Goal: Task Accomplishment & Management: Manage account settings

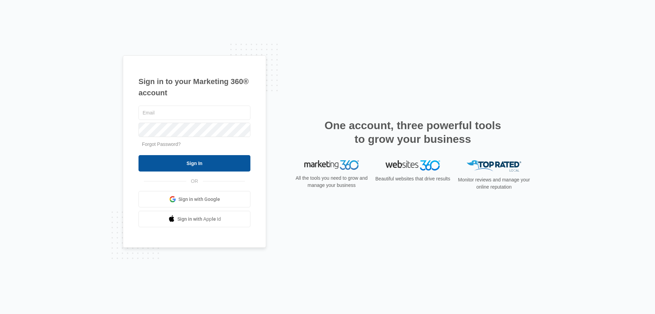
type input "[EMAIL_ADDRESS][DOMAIN_NAME]"
click at [197, 165] on input "Sign In" at bounding box center [195, 163] width 112 height 16
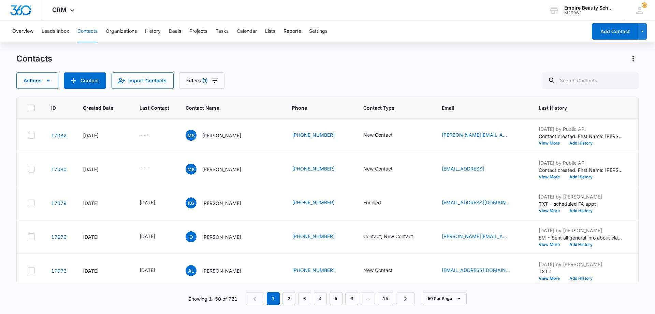
click at [310, 68] on div "Contacts Actions Contact Import Contacts Filters (1)" at bounding box center [327, 70] width 622 height 35
click at [309, 68] on div "Contacts Actions Contact Import Contacts Filters (1)" at bounding box center [327, 70] width 622 height 35
click at [373, 70] on div "Contacts Actions Contact Import Contacts Filters (1)" at bounding box center [327, 70] width 622 height 35
click at [275, 74] on div "Actions Contact Import Contacts Filters (1)" at bounding box center [327, 80] width 622 height 16
click at [282, 68] on div "Contacts Actions Contact Import Contacts Filters (1)" at bounding box center [327, 70] width 622 height 35
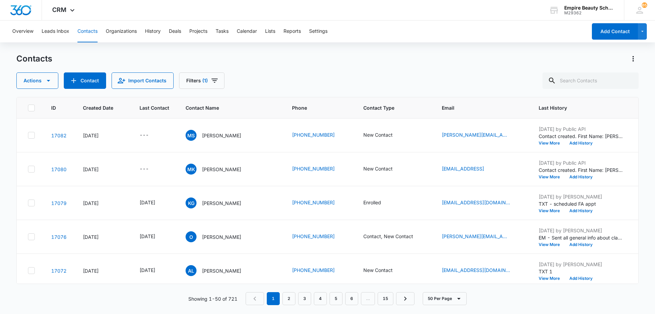
click at [328, 72] on div "Contacts Actions Contact Import Contacts Filters (1)" at bounding box center [327, 70] width 622 height 35
click at [323, 77] on div "Actions Contact Import Contacts Filters (1)" at bounding box center [327, 80] width 622 height 16
click at [289, 67] on div "Contacts Actions Contact Import Contacts Filters (1)" at bounding box center [327, 70] width 622 height 35
click at [271, 70] on div "Contacts Actions Contact Import Contacts Filters (1)" at bounding box center [327, 70] width 622 height 35
click at [285, 67] on div "Contacts Actions Contact Import Contacts Filters (1)" at bounding box center [327, 70] width 622 height 35
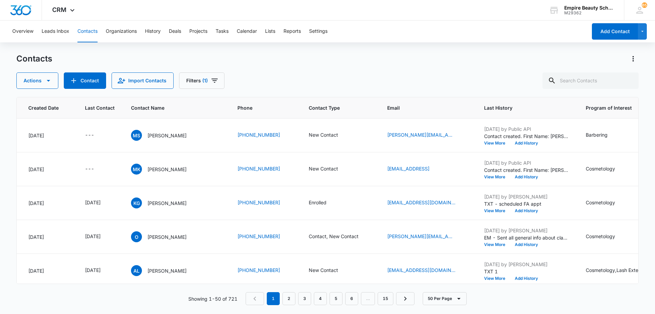
scroll to position [0, 86]
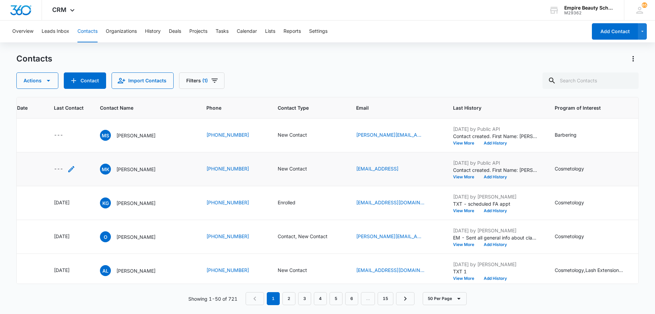
click at [72, 170] on icon "Last Contact - - Select to Edit Field" at bounding box center [71, 169] width 8 height 8
click at [72, 122] on input at bounding box center [64, 125] width 50 height 8
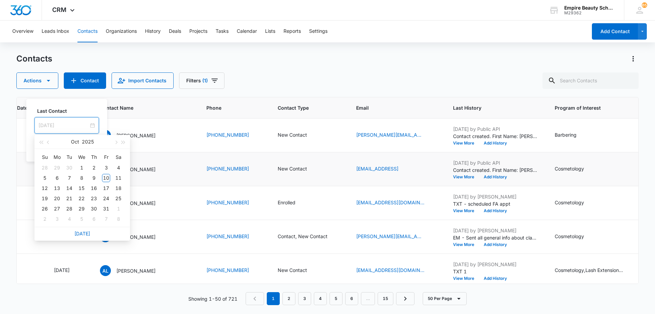
type input "[DATE]"
click at [83, 233] on link "[DATE]" at bounding box center [82, 233] width 16 height 6
type input "[DATE]"
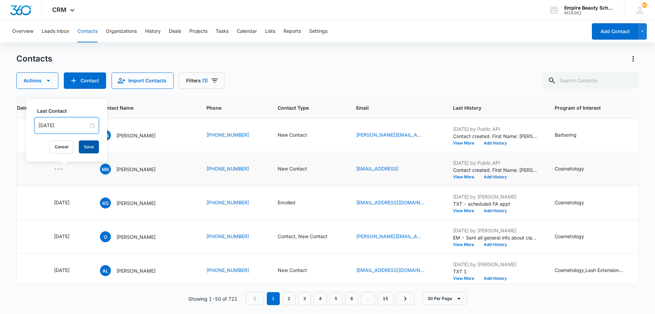
click at [80, 150] on button "Save" at bounding box center [89, 146] width 20 height 13
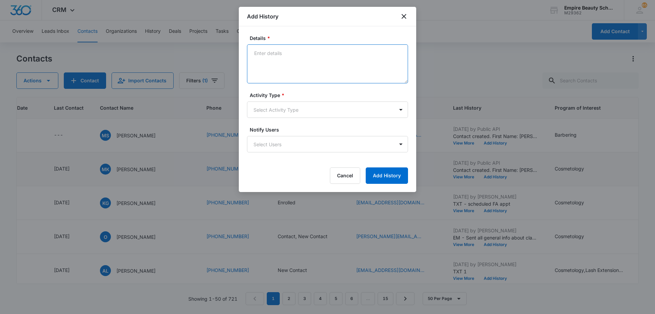
click at [309, 58] on textarea "Details *" at bounding box center [327, 63] width 161 height 39
type textarea "LVM 1"
click at [310, 107] on body "CRM Apps Forms CRM Email Shop Payments POS Files Brand Settings AI Assistant Em…" at bounding box center [327, 157] width 655 height 314
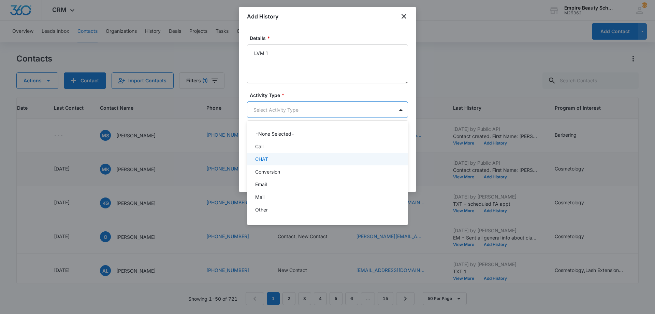
click at [298, 153] on div "CHAT" at bounding box center [327, 159] width 161 height 13
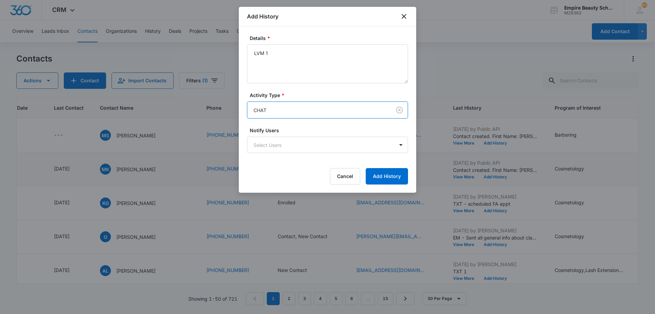
click at [297, 113] on body "CRM Apps Forms CRM Email Shop Payments POS Files Brand Settings AI Assistant Em…" at bounding box center [327, 157] width 655 height 314
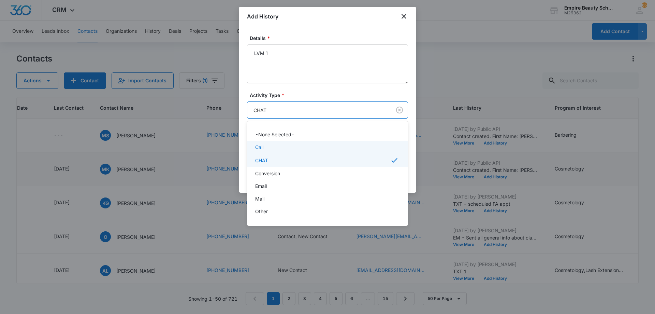
click at [291, 149] on div "Call" at bounding box center [326, 146] width 143 height 7
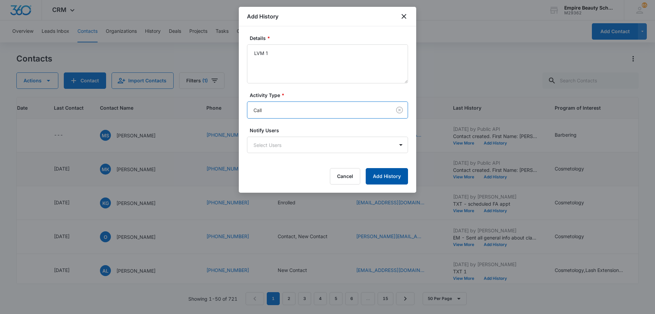
click at [383, 175] on button "Add History" at bounding box center [387, 176] width 42 height 16
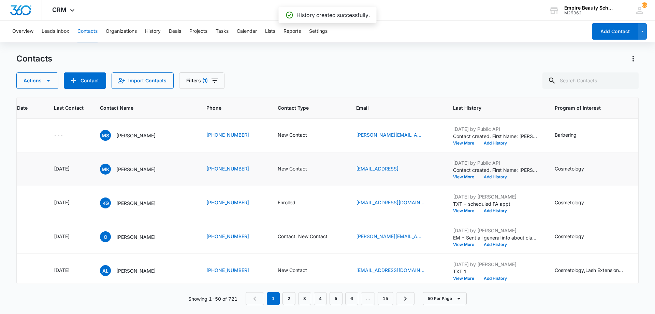
click at [500, 176] on button "Add History" at bounding box center [495, 177] width 33 height 4
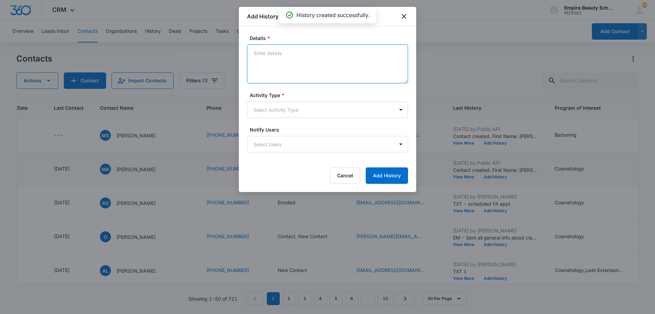
click at [331, 61] on textarea "Details *" at bounding box center [327, 63] width 161 height 39
type textarea "EM 1"
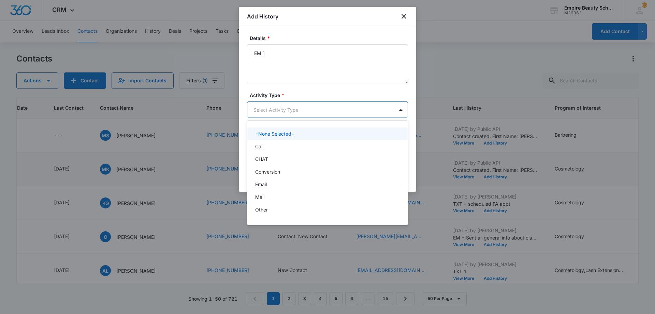
click at [306, 112] on body "CRM Apps Forms CRM Email Shop Payments POS Files Brand Settings AI Assistant Em…" at bounding box center [327, 157] width 655 height 314
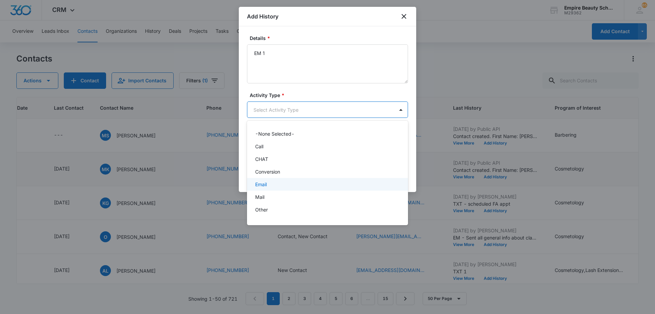
click at [289, 184] on div "Email" at bounding box center [326, 184] width 143 height 7
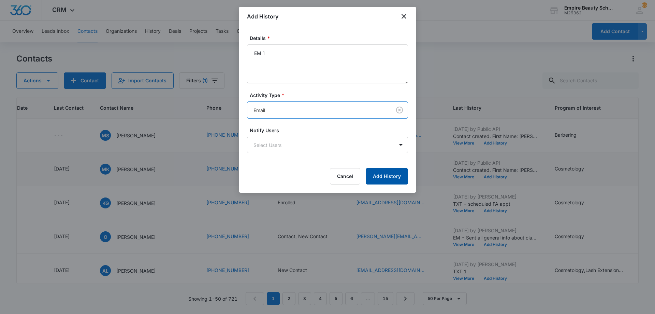
click at [376, 175] on button "Add History" at bounding box center [387, 176] width 42 height 16
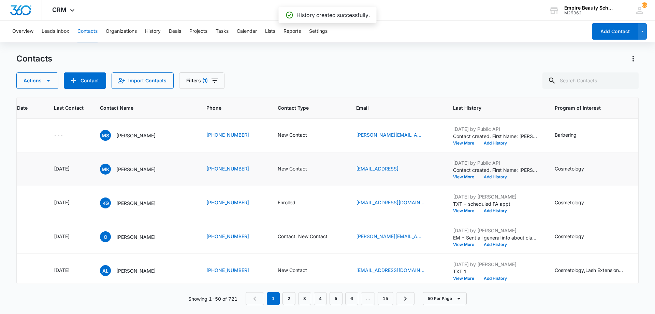
click at [492, 175] on button "Add History" at bounding box center [495, 177] width 33 height 4
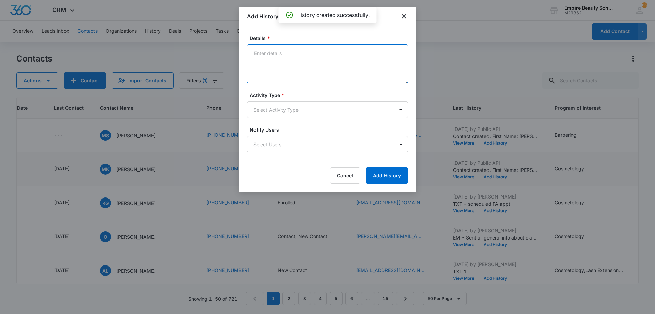
click at [289, 57] on textarea "Details *" at bounding box center [327, 63] width 161 height 39
type textarea "TXT 1"
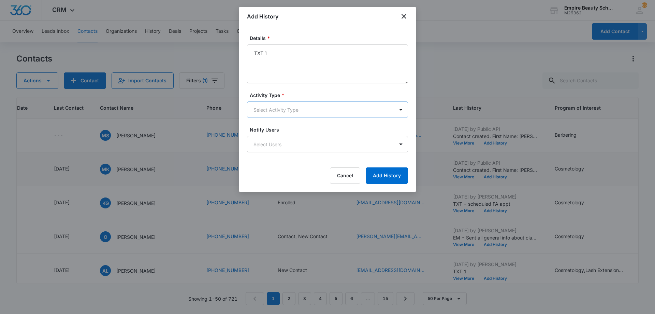
click at [294, 114] on body "CRM Apps Forms CRM Email Shop Payments POS Files Brand Settings AI Assistant Em…" at bounding box center [327, 157] width 655 height 314
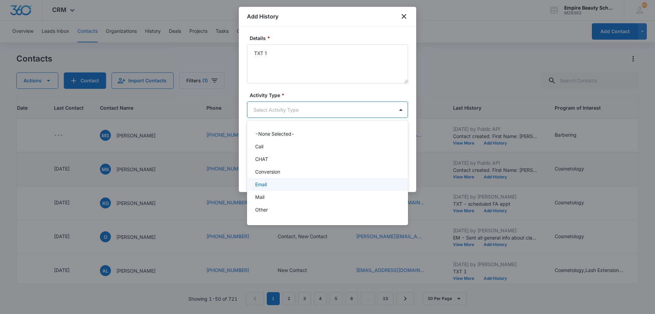
scroll to position [35, 0]
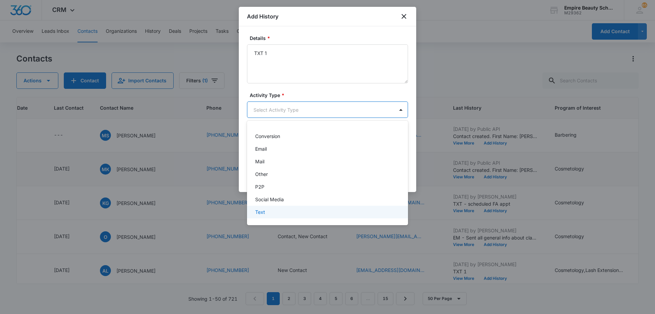
click at [289, 219] on div "-None Selected- Call CHAT Conversion Email Mail Other P2P Social Media Text" at bounding box center [327, 173] width 161 height 94
click at [289, 214] on div "Text" at bounding box center [326, 211] width 143 height 7
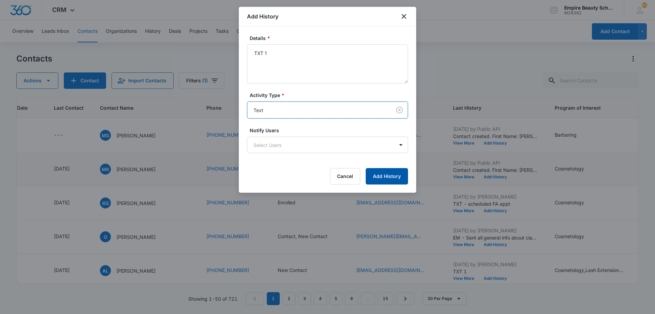
click at [394, 176] on button "Add History" at bounding box center [387, 176] width 42 height 16
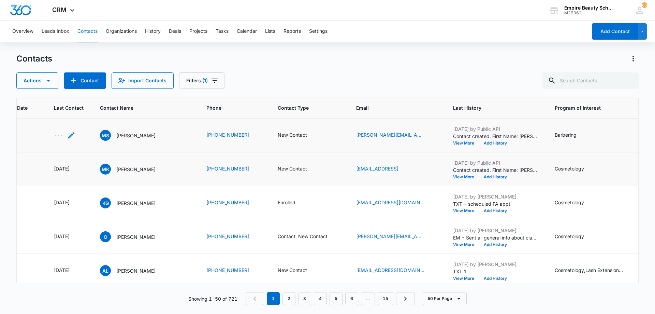
click at [68, 136] on icon "Last Contact - - Select to Edit Field" at bounding box center [71, 135] width 8 height 8
click at [67, 91] on input at bounding box center [64, 92] width 50 height 8
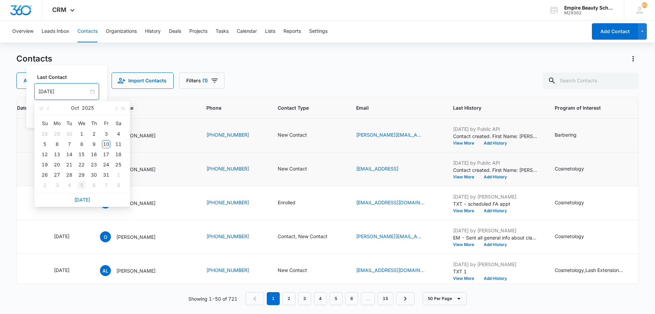
type input "[DATE]"
click at [84, 199] on link "[DATE]" at bounding box center [82, 200] width 16 height 6
type input "[DATE]"
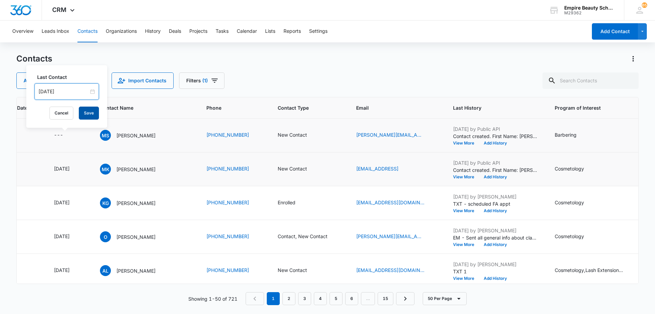
click at [82, 116] on button "Save" at bounding box center [89, 112] width 20 height 13
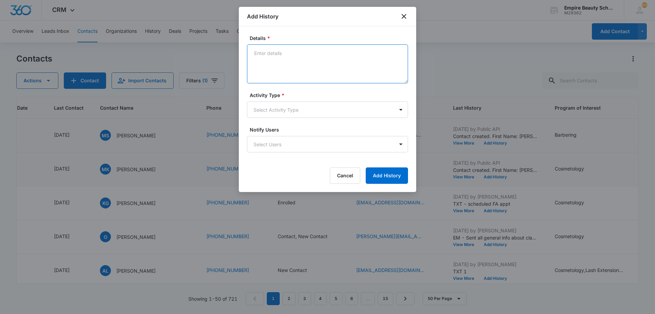
click at [308, 61] on textarea "Details *" at bounding box center [327, 63] width 161 height 39
type textarea "LVM 1"
click at [315, 107] on body "CRM Apps Forms CRM Email Shop Payments POS Files Brand Settings AI Assistant Em…" at bounding box center [327, 157] width 655 height 314
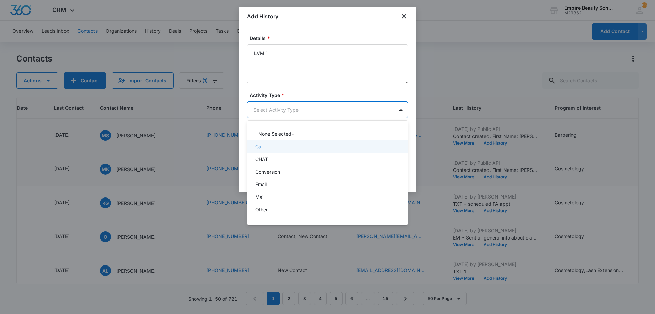
click at [312, 145] on div "Call" at bounding box center [326, 146] width 143 height 7
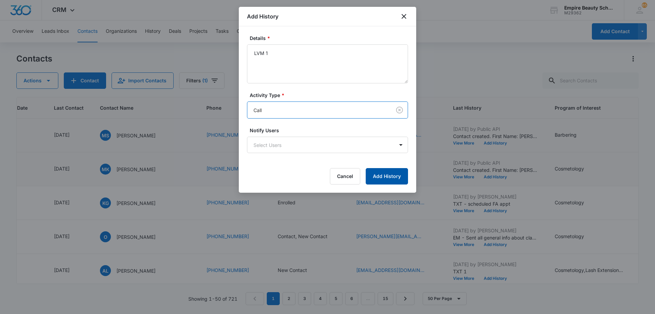
click at [380, 172] on button "Add History" at bounding box center [387, 176] width 42 height 16
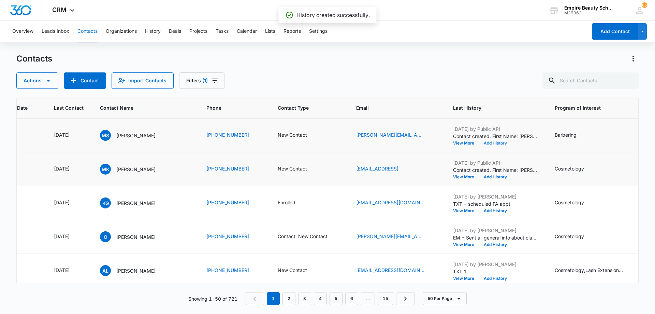
click at [500, 143] on button "Add History" at bounding box center [495, 143] width 33 height 4
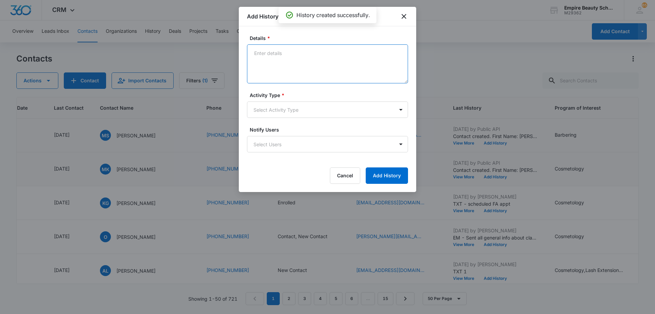
click at [290, 60] on textarea "Details *" at bounding box center [327, 63] width 161 height 39
type textarea "EM 1"
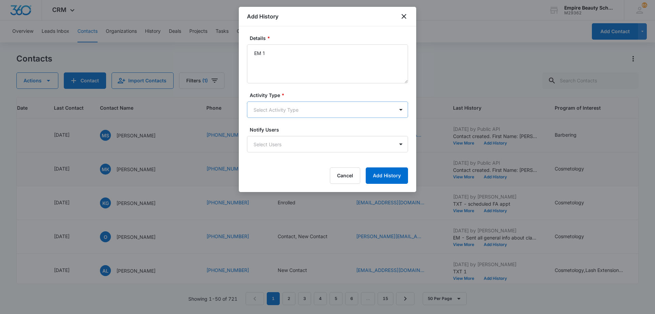
click at [288, 109] on body "CRM Apps Forms CRM Email Shop Payments POS Files Brand Settings AI Assistant Em…" at bounding box center [327, 157] width 655 height 314
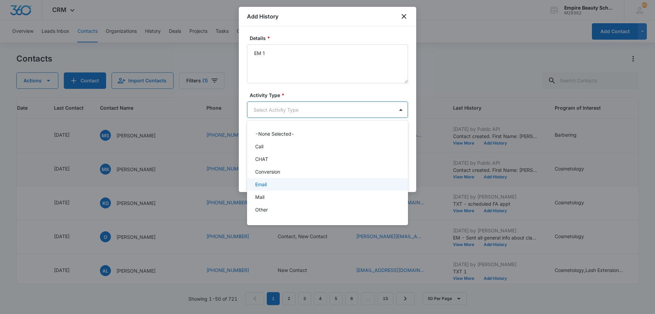
click at [293, 184] on div "Email" at bounding box center [326, 184] width 143 height 7
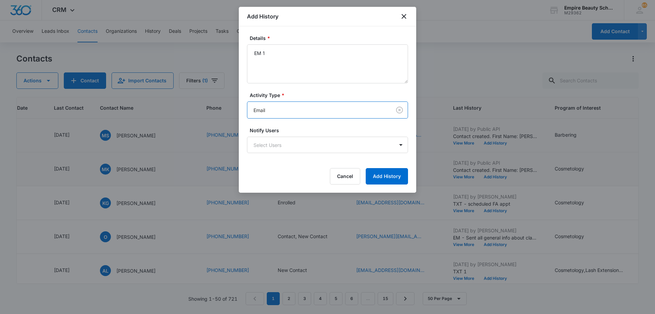
click at [386, 168] on form "Details * EM 1 Activity Type * option Email, selected. Email Notify Users Selec…" at bounding box center [327, 109] width 161 height 150
click at [387, 175] on button "Add History" at bounding box center [387, 176] width 42 height 16
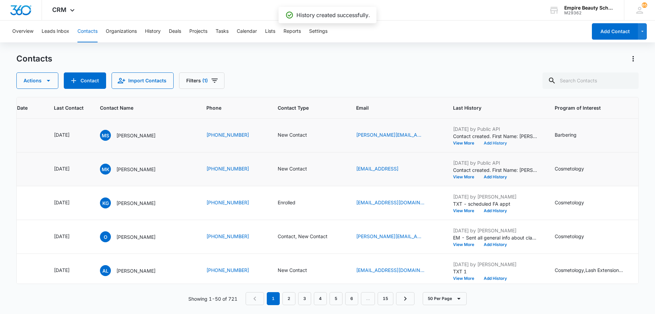
click at [499, 142] on button "Add History" at bounding box center [495, 143] width 33 height 4
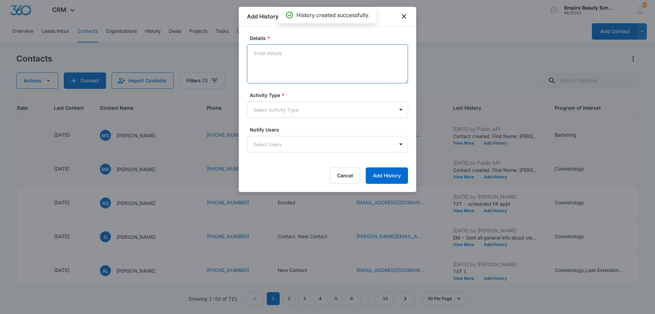
click at [300, 59] on textarea "Details *" at bounding box center [327, 63] width 161 height 39
type textarea "TXT 1"
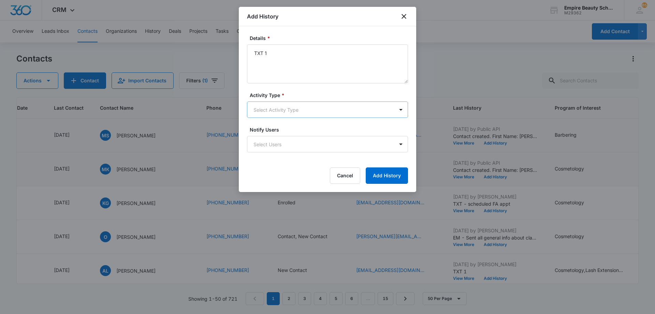
click at [296, 109] on body "CRM Apps Forms CRM Email Shop Payments POS Files Brand Settings AI Assistant Em…" at bounding box center [327, 157] width 655 height 314
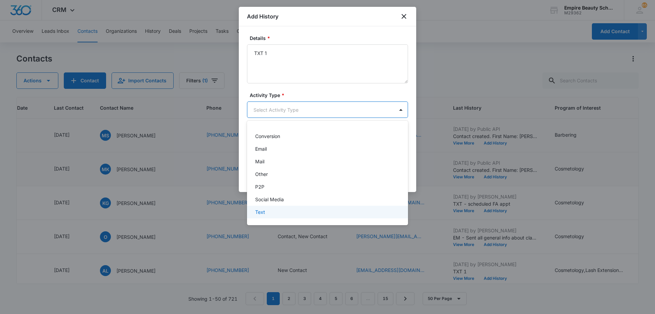
click at [285, 212] on div "Text" at bounding box center [326, 211] width 143 height 7
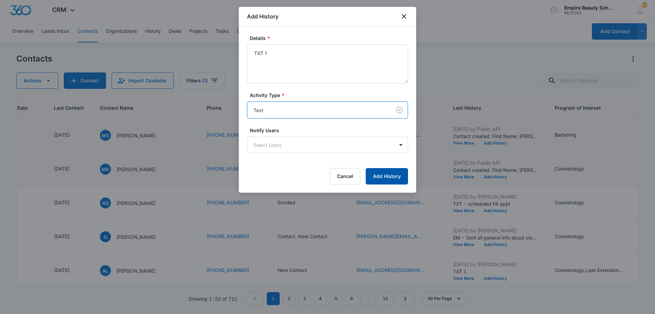
click at [370, 171] on button "Add History" at bounding box center [387, 176] width 42 height 16
